Goal: Register for event/course

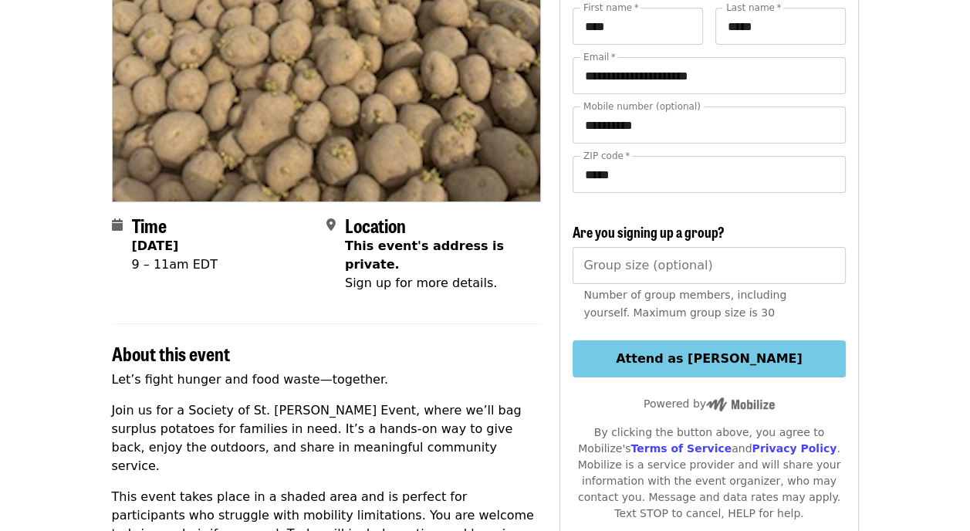
scroll to position [154, 0]
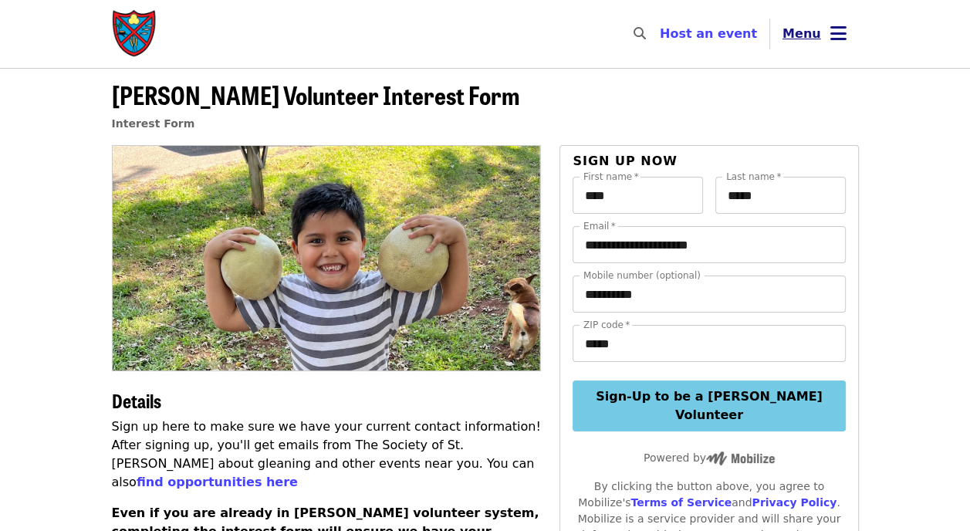
click at [842, 31] on icon "bars icon" at bounding box center [838, 33] width 16 height 22
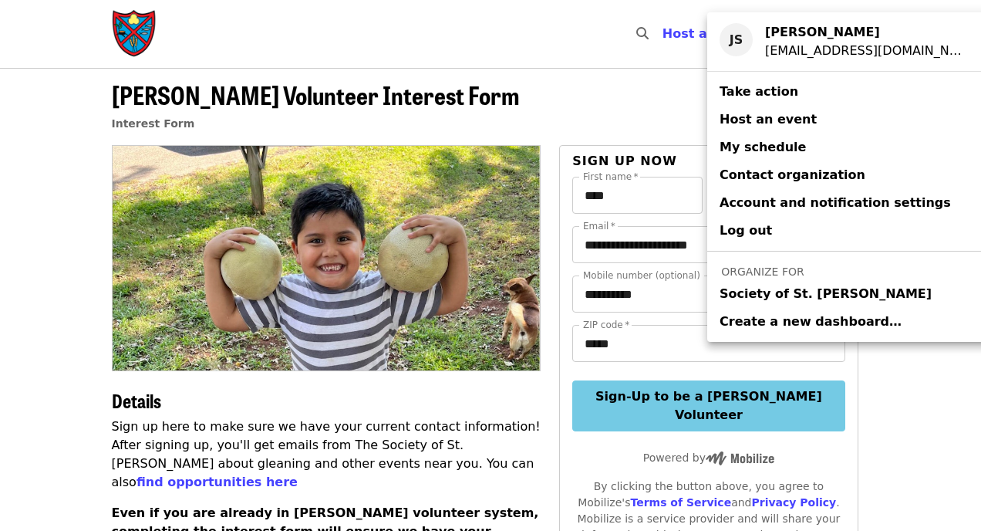
click at [809, 301] on span "Society of St. [PERSON_NAME]" at bounding box center [826, 294] width 212 height 19
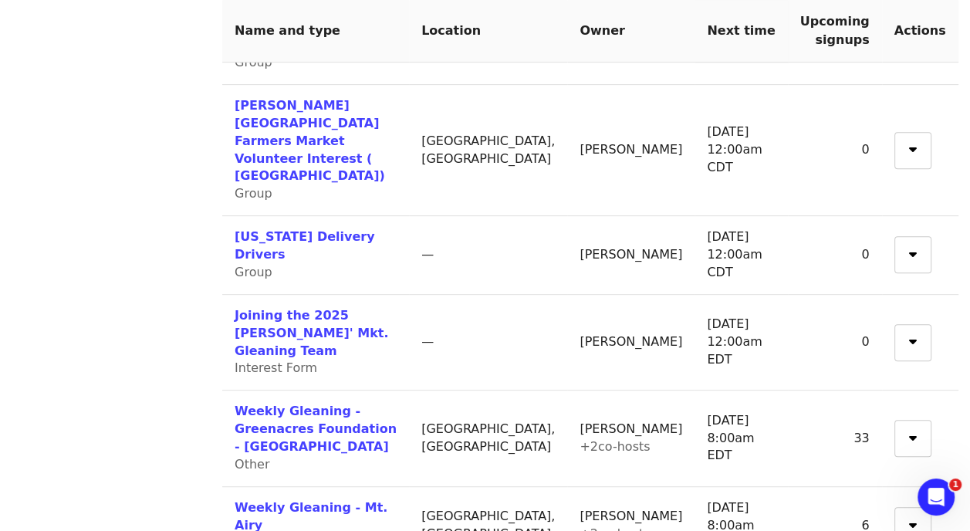
scroll to position [617, 0]
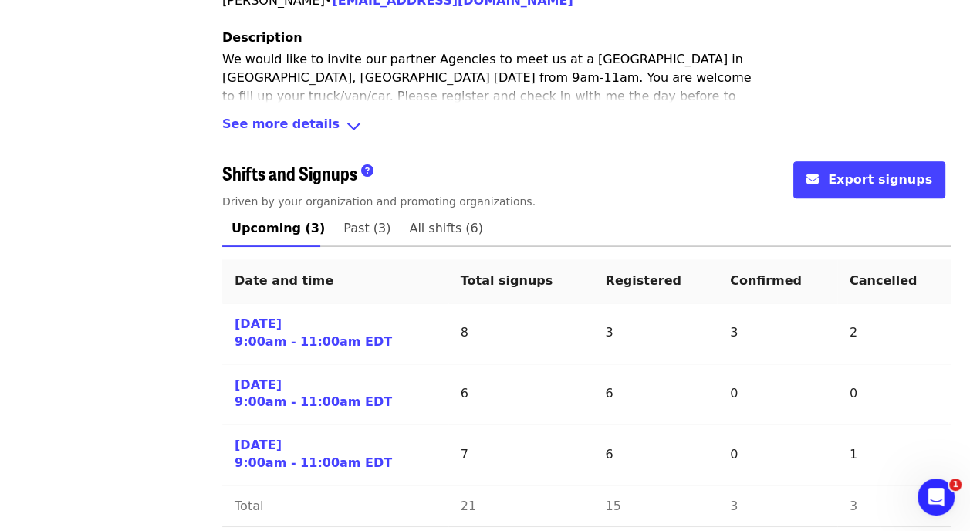
scroll to position [550, 0]
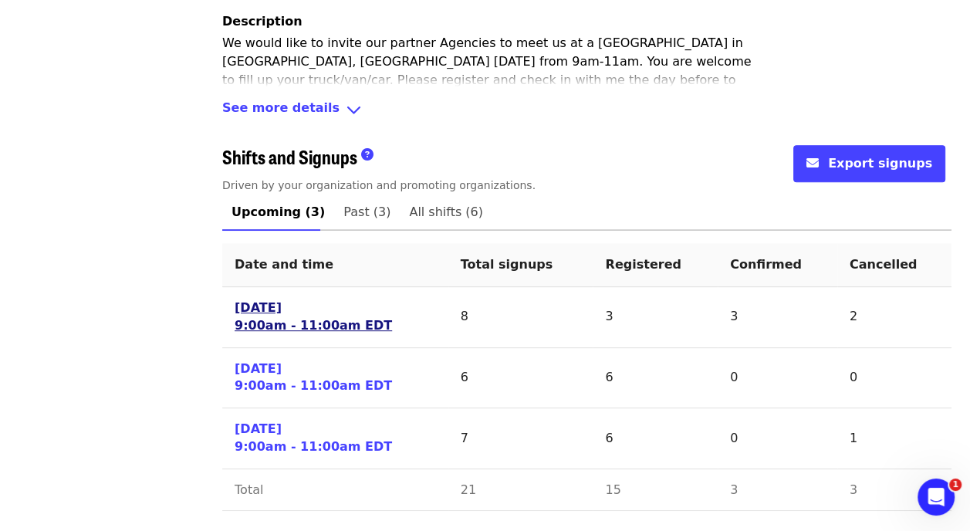
click at [284, 311] on link "[DATE] 9:00am - 11:00am EDT" at bounding box center [313, 316] width 157 height 35
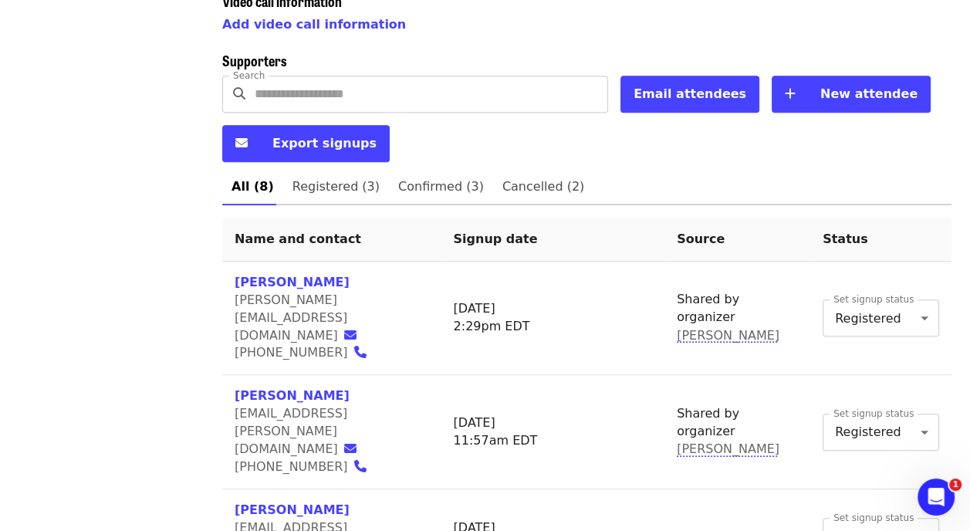
scroll to position [568, 0]
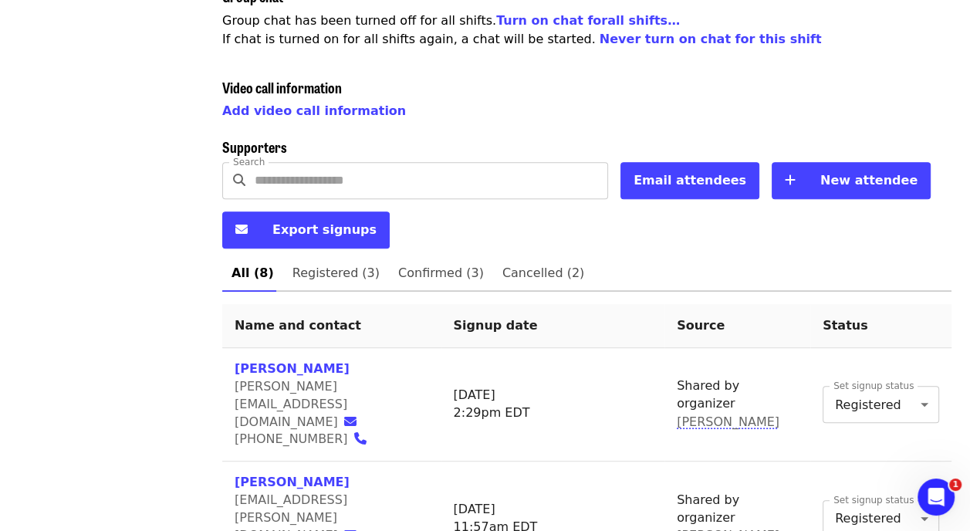
click at [118, 161] on div "Events Users Supporters Stats What's new Help center Feedback Public feed Organ…" at bounding box center [111, 368] width 204 height 1679
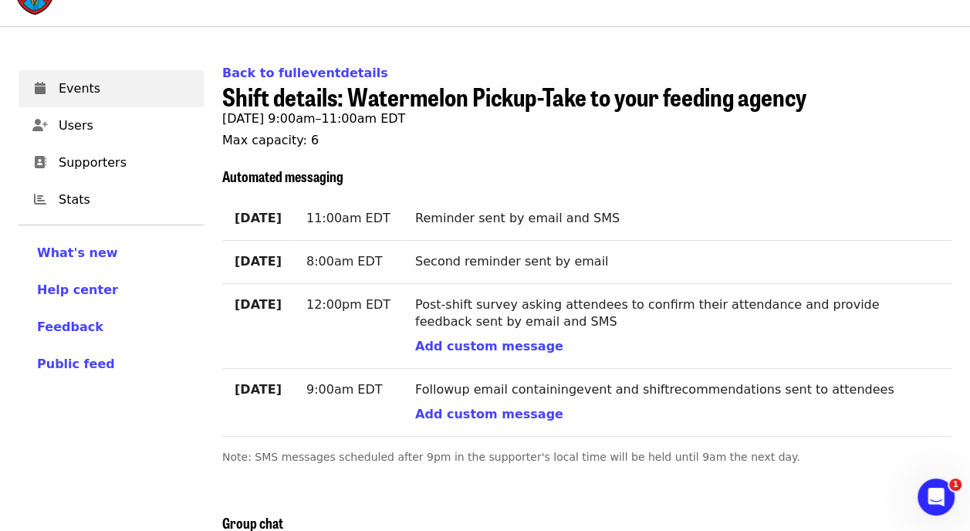
scroll to position [0, 0]
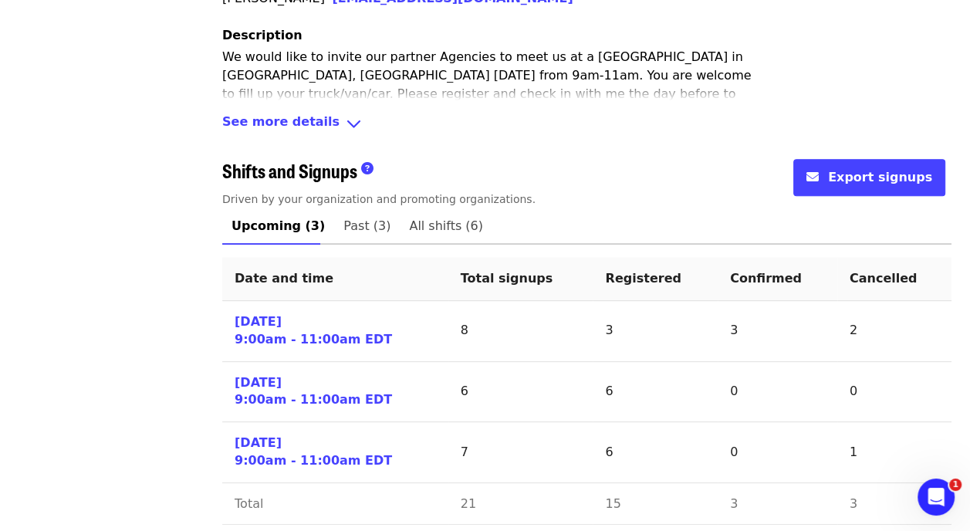
scroll to position [550, 0]
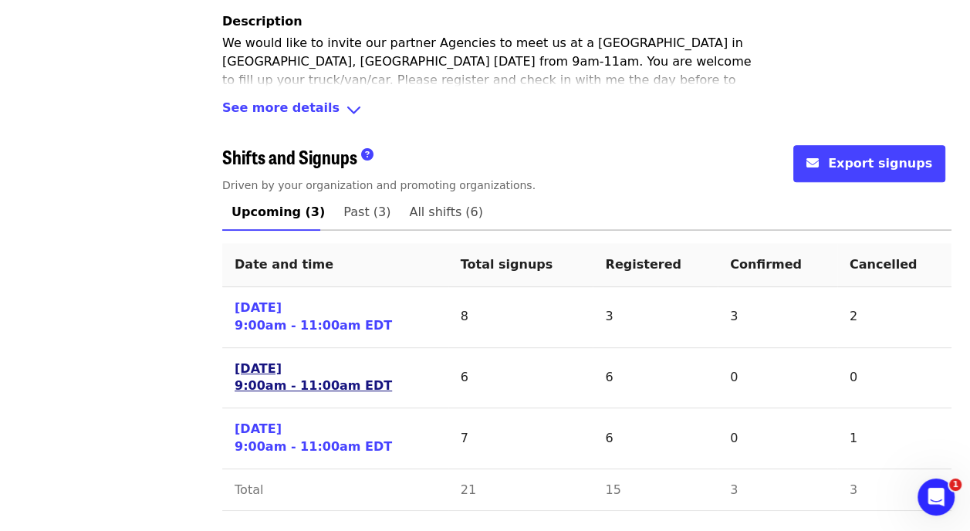
click at [247, 383] on link "Tue 8/19/25 9:00am - 11:00am EDT" at bounding box center [313, 377] width 157 height 35
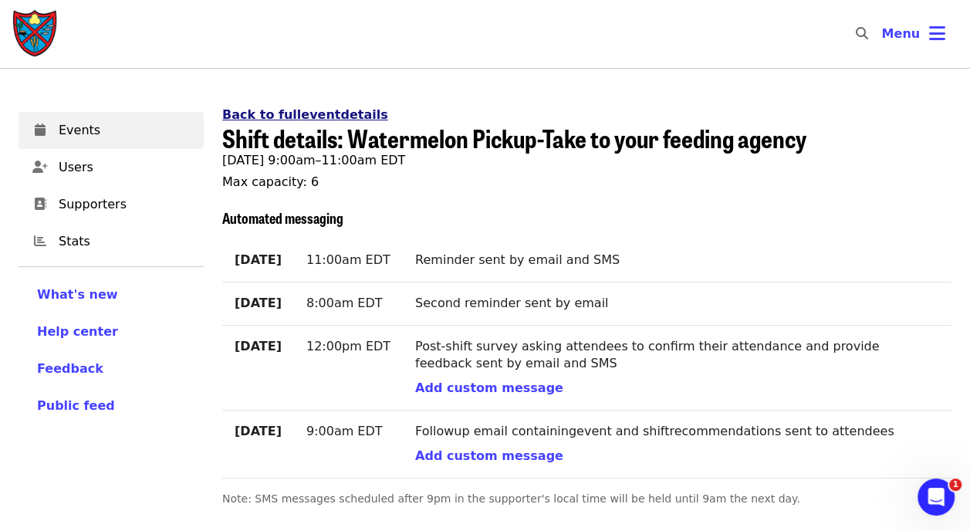
click at [302, 119] on link "Back to full event details" at bounding box center [305, 114] width 166 height 15
